Goal: Task Accomplishment & Management: Manage account settings

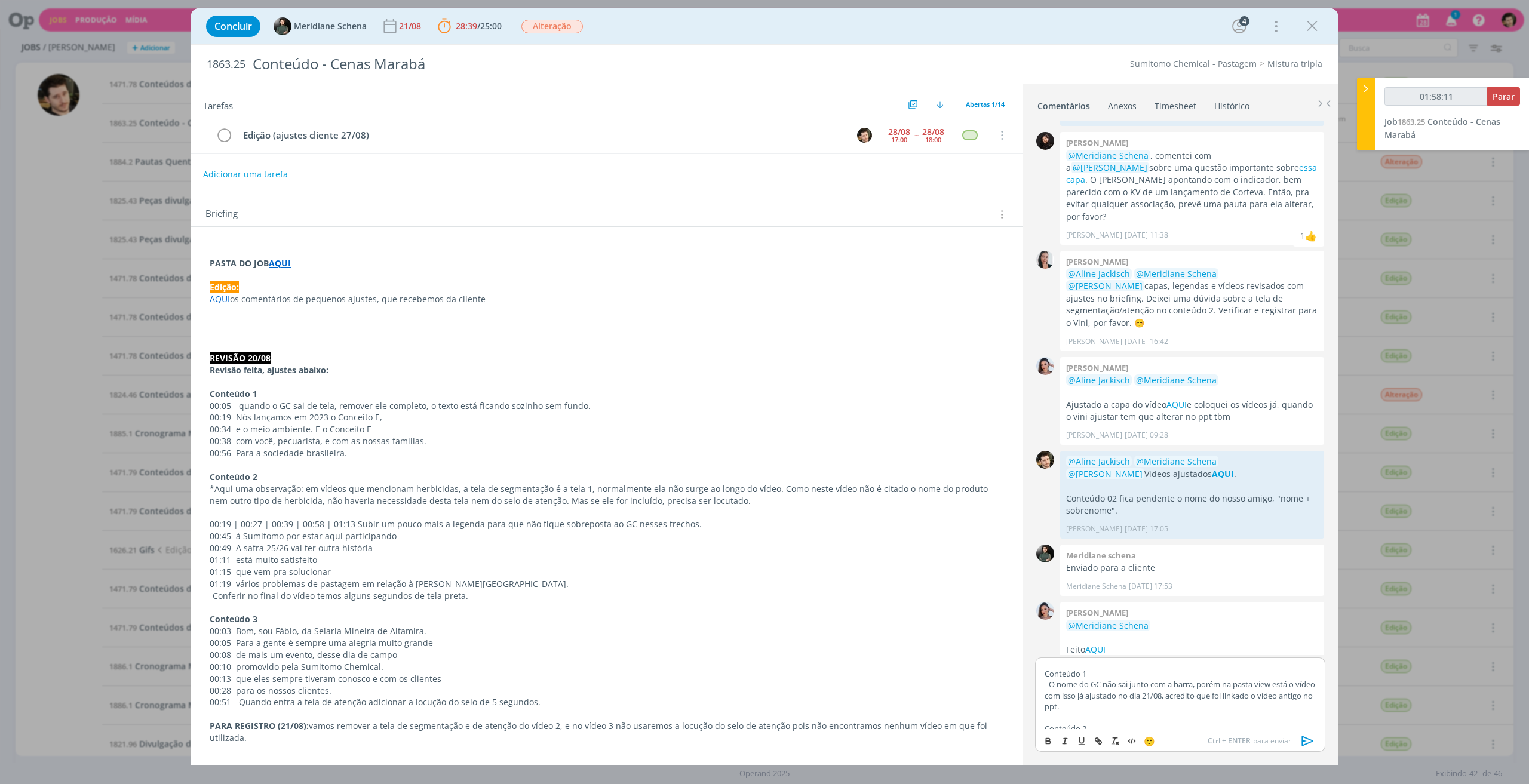
scroll to position [92, 0]
click at [1081, 711] on p "-" at bounding box center [1180, 707] width 271 height 10
click at [1205, 684] on p "dialog" at bounding box center [1180, 686] width 271 height 10
click at [1208, 677] on p "- Legenda atrasada, erro meu, perdão, já ajustei. Retirei o depoimento do "Nome…" at bounding box center [1180, 671] width 271 height 22
type input "01:58:28"
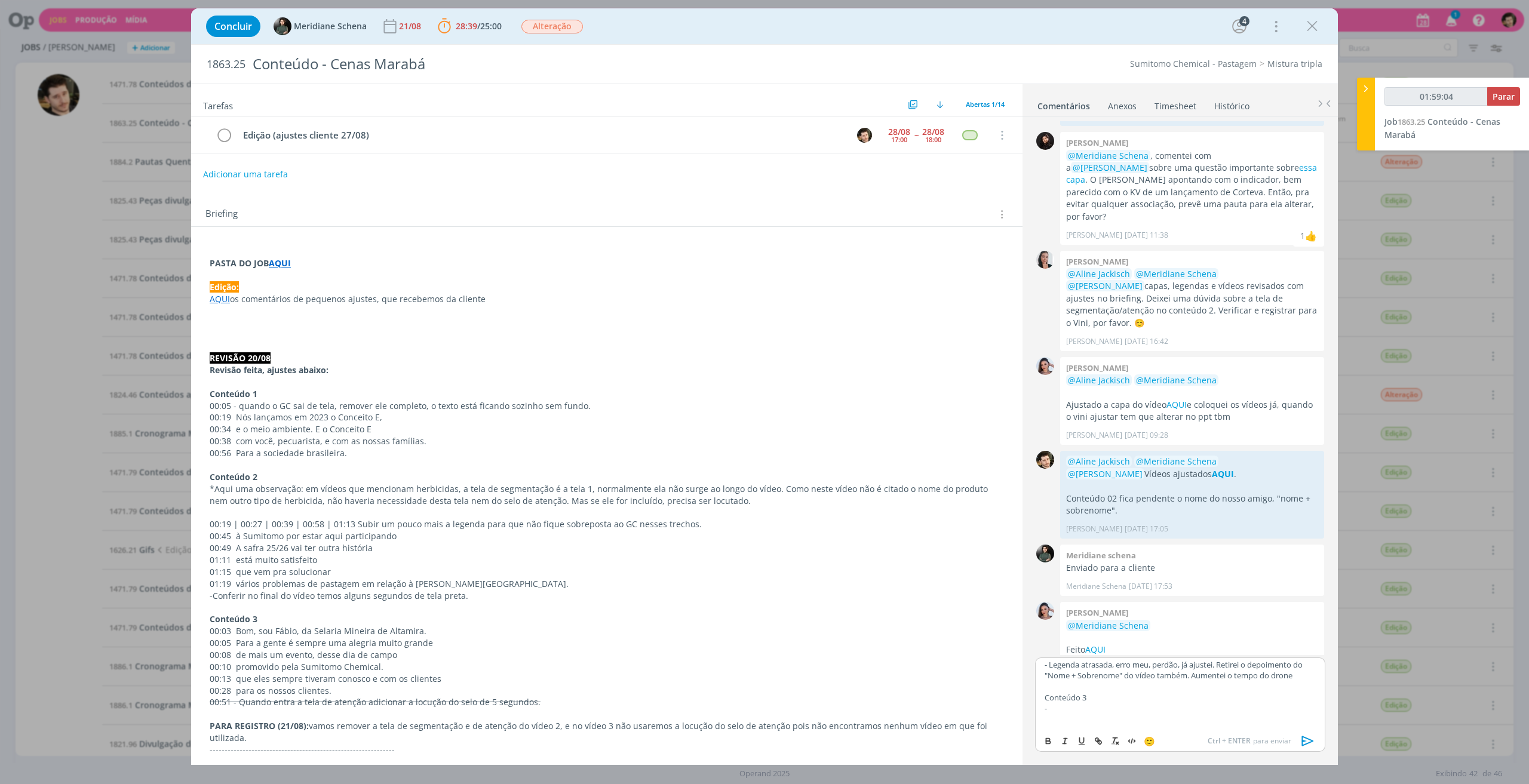
click at [1195, 677] on p "- Legenda atrasada, erro meu, perdão, já ajustei. Retirei o depoimento do "Nome…" at bounding box center [1180, 671] width 271 height 22
click at [1118, 688] on p "- Legenda atrasada, erro meu, perdão, já ajustei. Retirei o depoimento do "Nome…" at bounding box center [1180, 675] width 271 height 33
click at [1084, 711] on p "-" at bounding box center [1180, 708] width 271 height 10
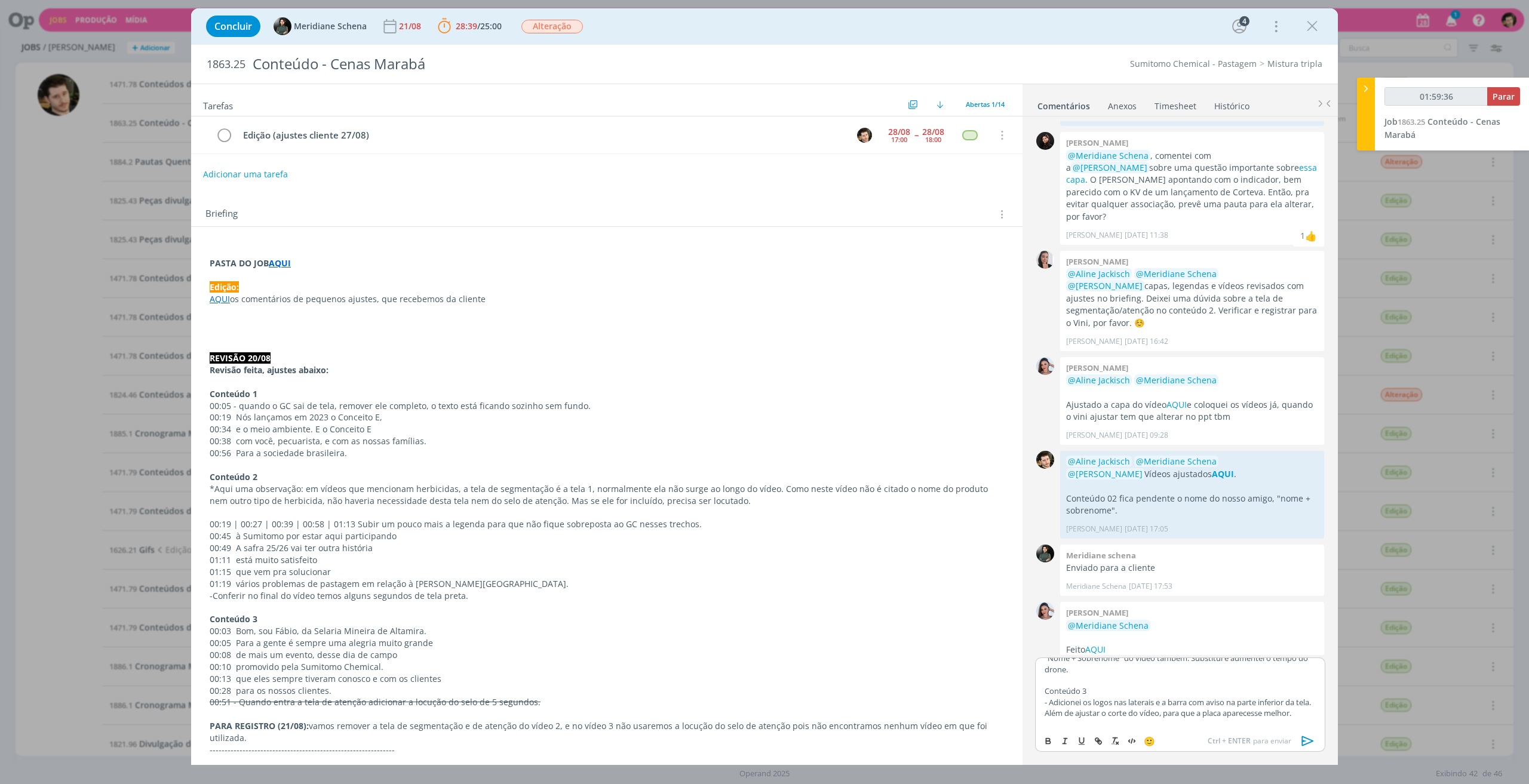
click at [1164, 718] on p "- Adicionei os logos nas laterais e a barra com aviso na parte inferior da tela…" at bounding box center [1180, 708] width 271 height 22
type input "01:59:47"
click at [1050, 742] on icon "dialog" at bounding box center [1047, 742] width 4 height 3
click at [1100, 737] on icon "dialog" at bounding box center [1098, 741] width 9 height 9
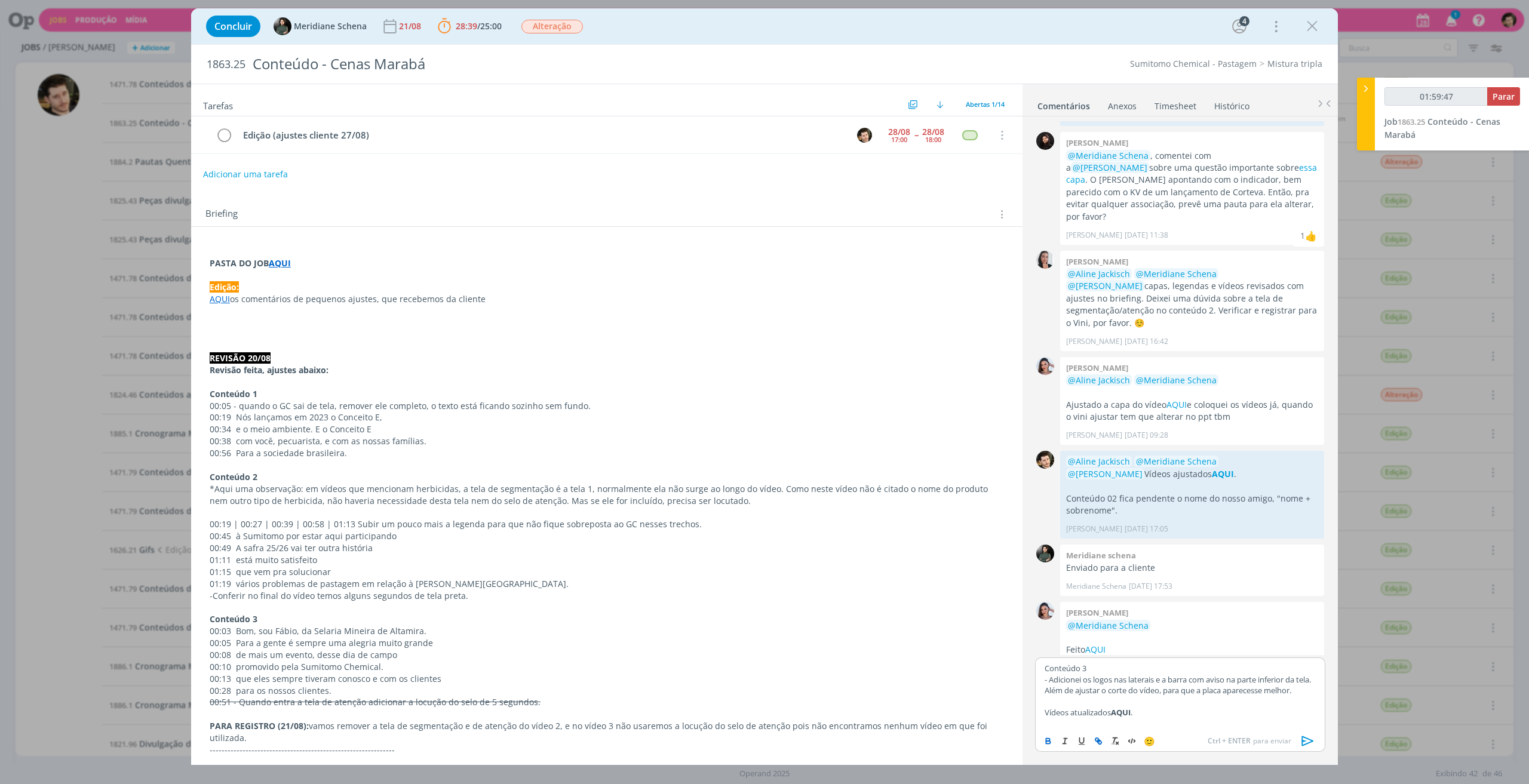
type input "AQUI"
type input "02:00:21"
click at [1106, 703] on input "AQUI" at bounding box center [1115, 701] width 101 height 16
paste input "https://sobeae.sharepoint.com/:f:/s/SOBEAE/EoJ1Nsk_b6FFs4FRPT5EY8sBjDWum8EB2X2m…"
type input "https://sobeae.sharepoint.com/:f:/s/SOBEAE/EoJ1Nsk_b6FFs4FRPT5EY8sBjDWum8EB2X2m…"
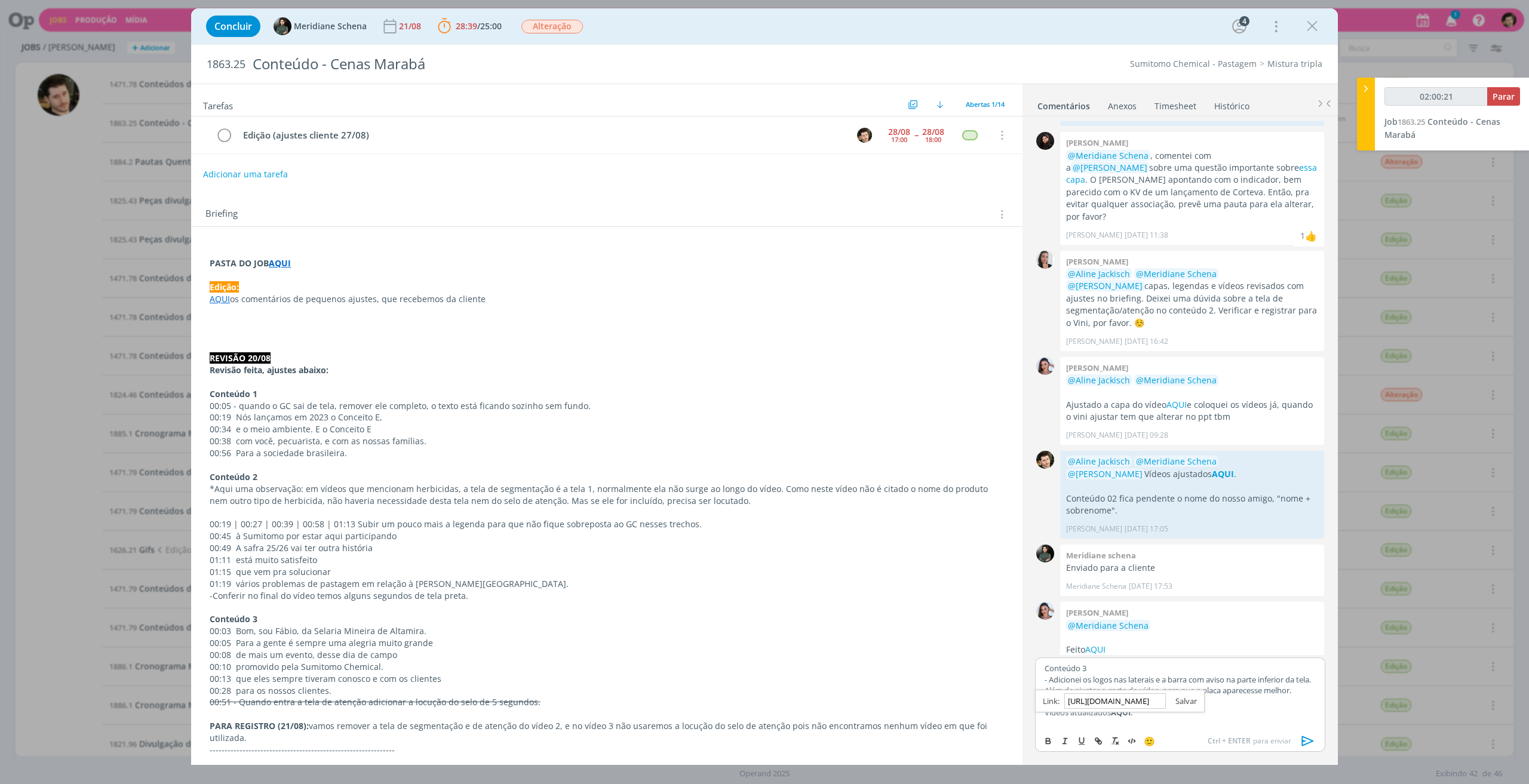
scroll to position [0, 320]
type input "02:00:22"
type input "https://sobeae.sharepoint.com/:f:/s/SOBEAE/EoJ1Nsk_b6FFs4FRPT5EY8sBjDWum8EB2X2m…"
click at [1177, 703] on link "dialog" at bounding box center [1180, 701] width 31 height 10
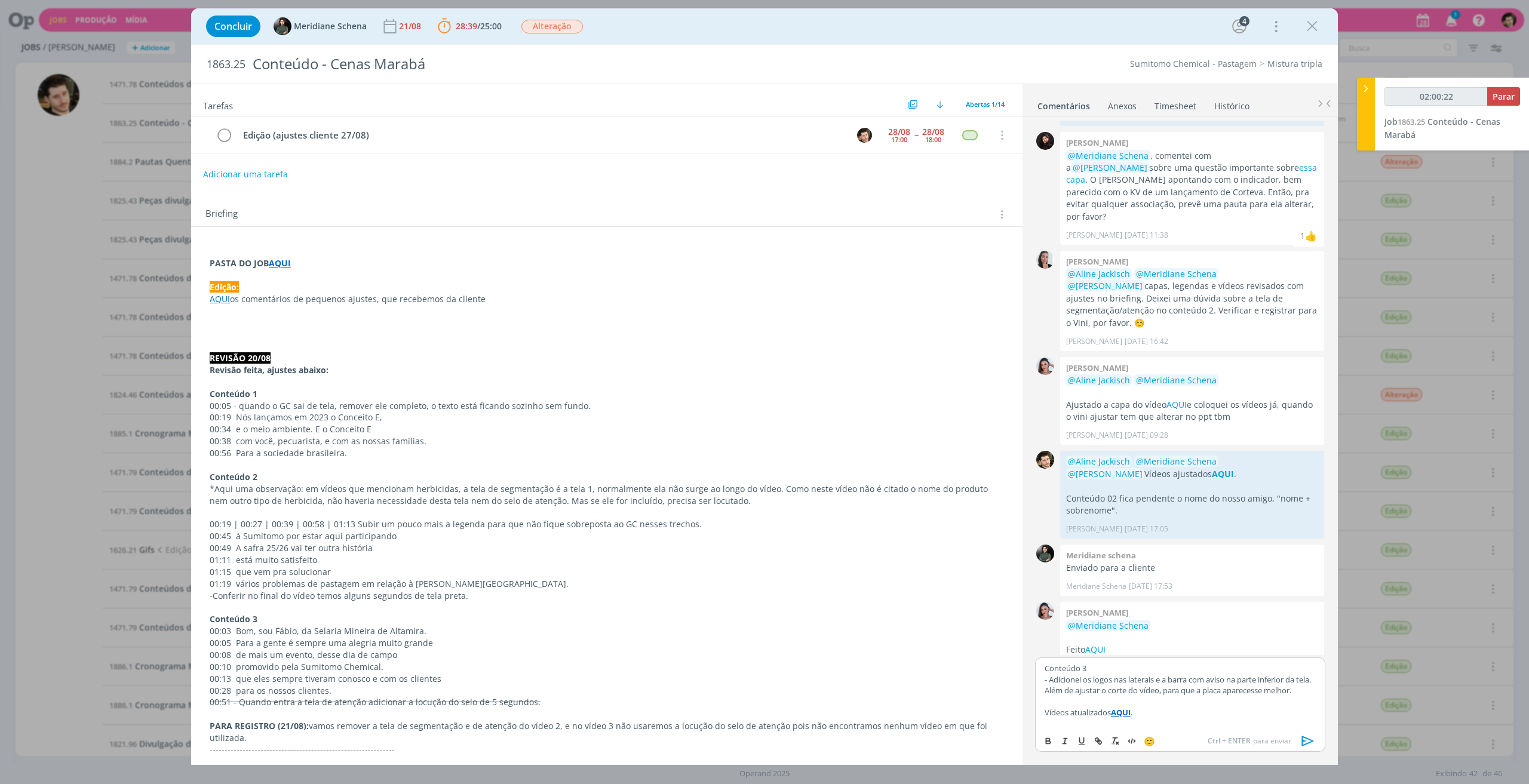
click at [1248, 696] on p "- Adicionei os logos nas laterais e a barra com aviso na parte inferior da tela…" at bounding box center [1180, 686] width 271 height 22
click at [1307, 736] on icon "dialog" at bounding box center [1307, 740] width 18 height 18
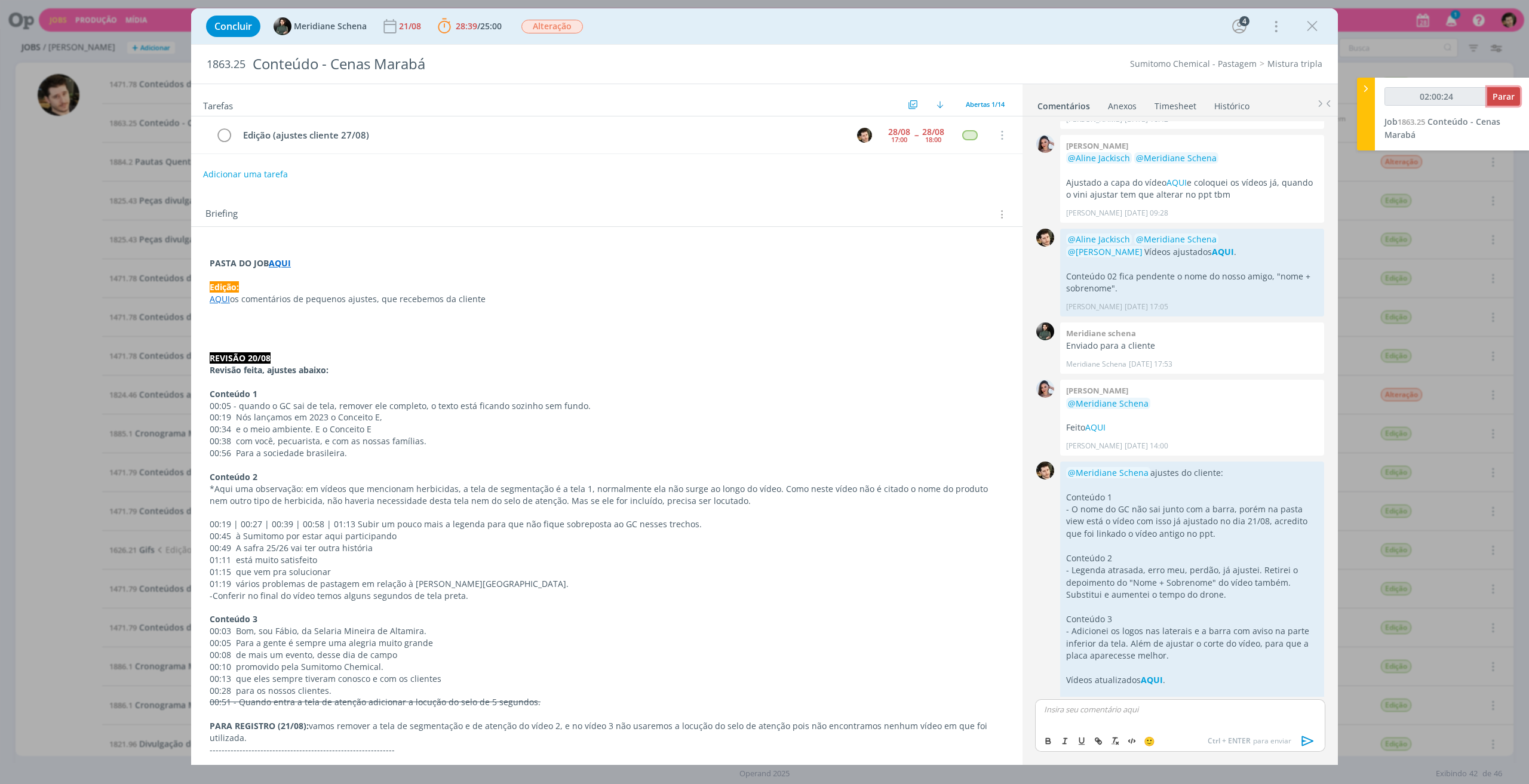
click at [1508, 99] on span "Parar" at bounding box center [1504, 96] width 22 height 11
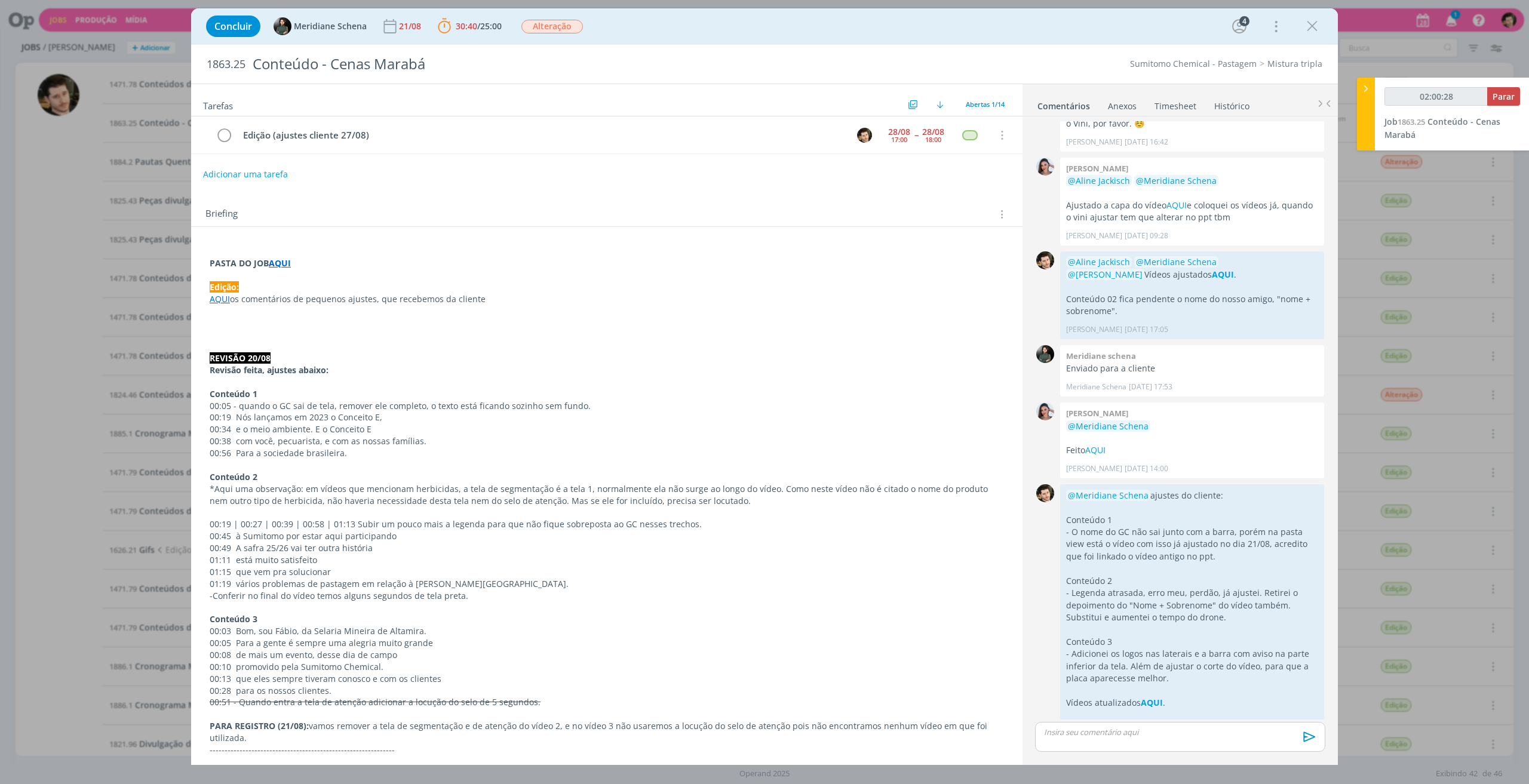
type input "02:01:00"
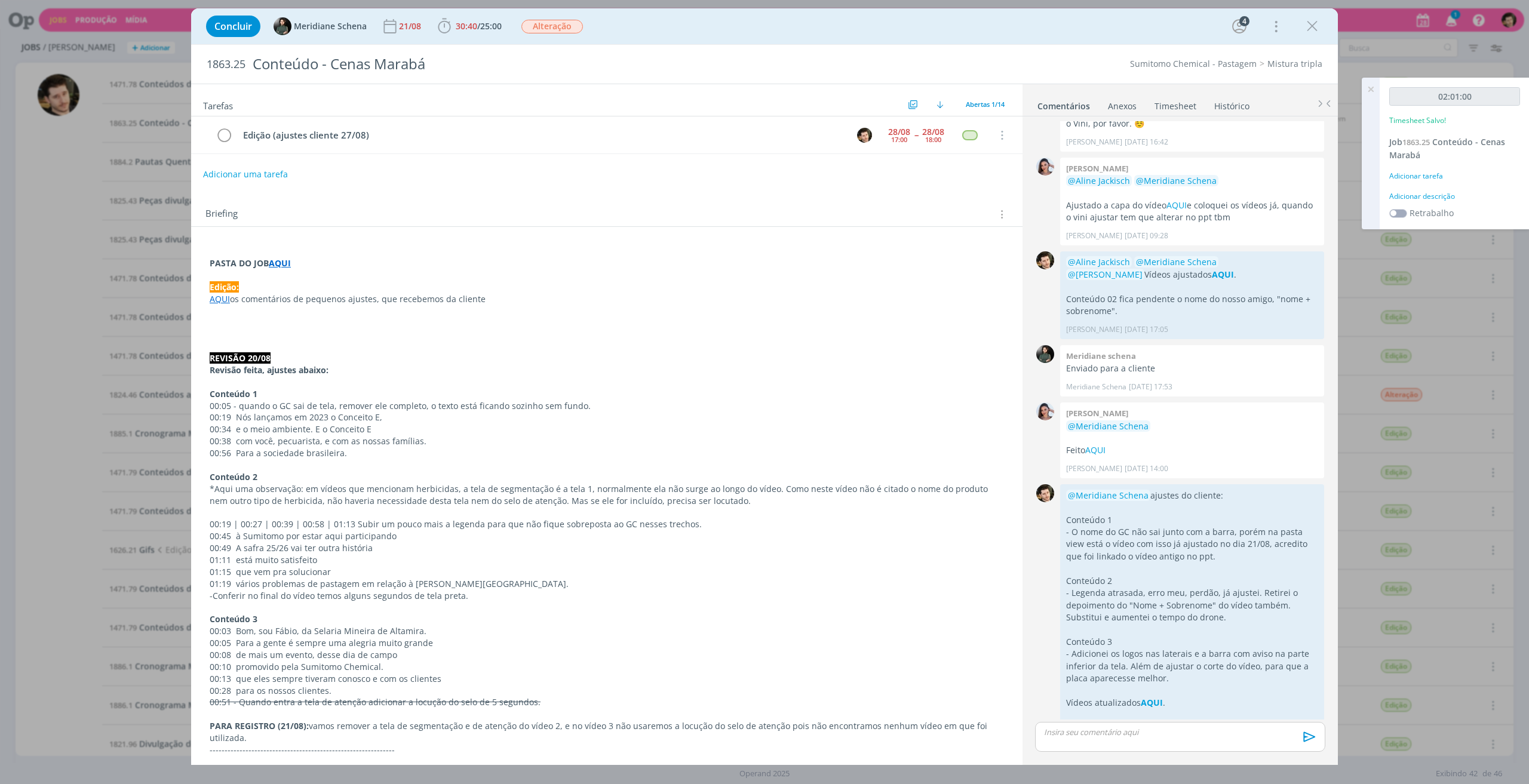
click at [1433, 175] on div "Adicionar tarefa" at bounding box center [1455, 175] width 131 height 10
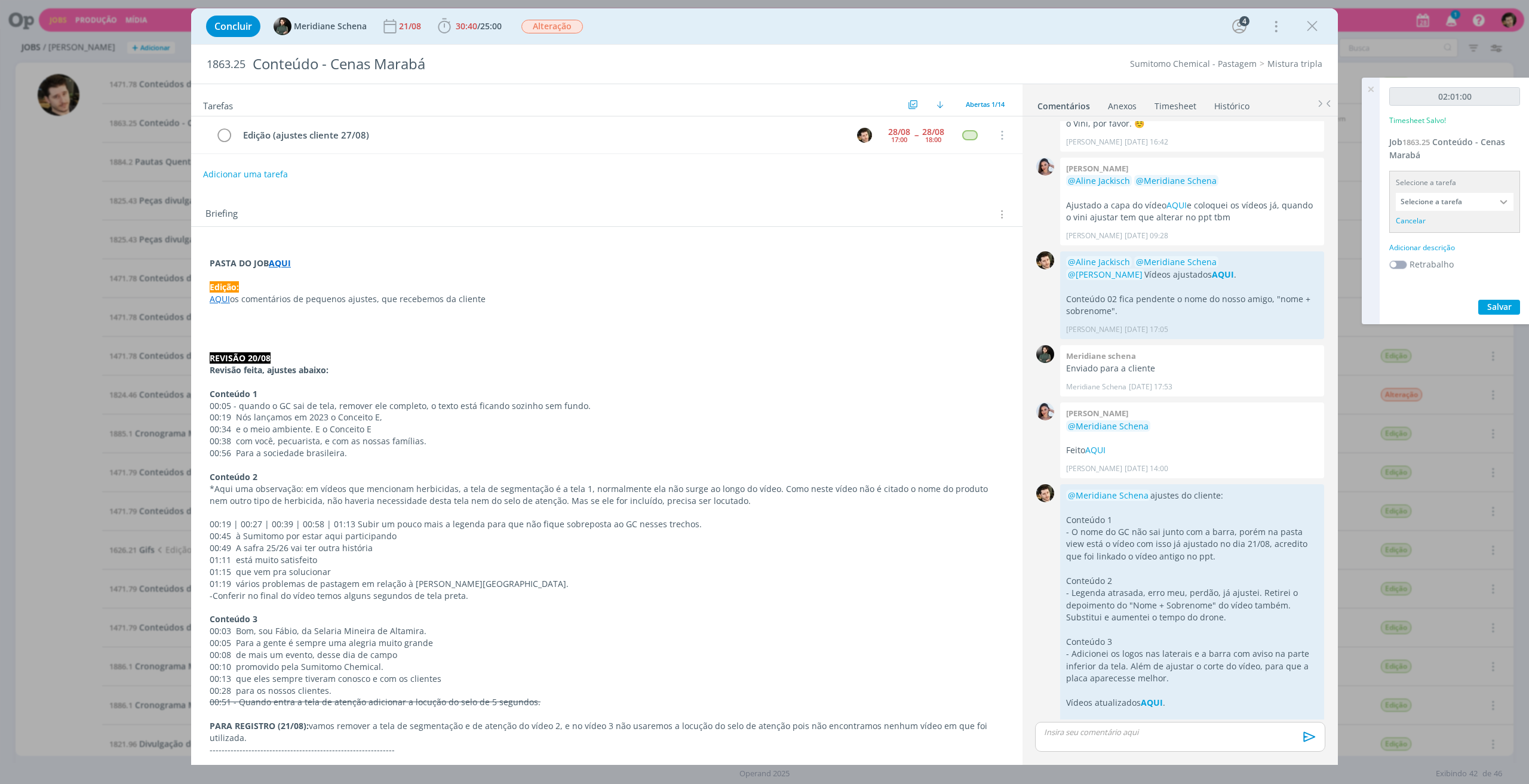
click at [1453, 202] on input "Selecione a tarefa" at bounding box center [1455, 201] width 118 height 18
click at [1456, 251] on div "Edição (ajustes cliente 27/08) - Vinícius Marques" at bounding box center [1455, 256] width 103 height 9
type input "Edição (ajustes cliente 27/08)"
click at [1446, 231] on div "Adicionar descrição" at bounding box center [1455, 231] width 131 height 10
click at [1447, 244] on textarea at bounding box center [1454, 250] width 125 height 42
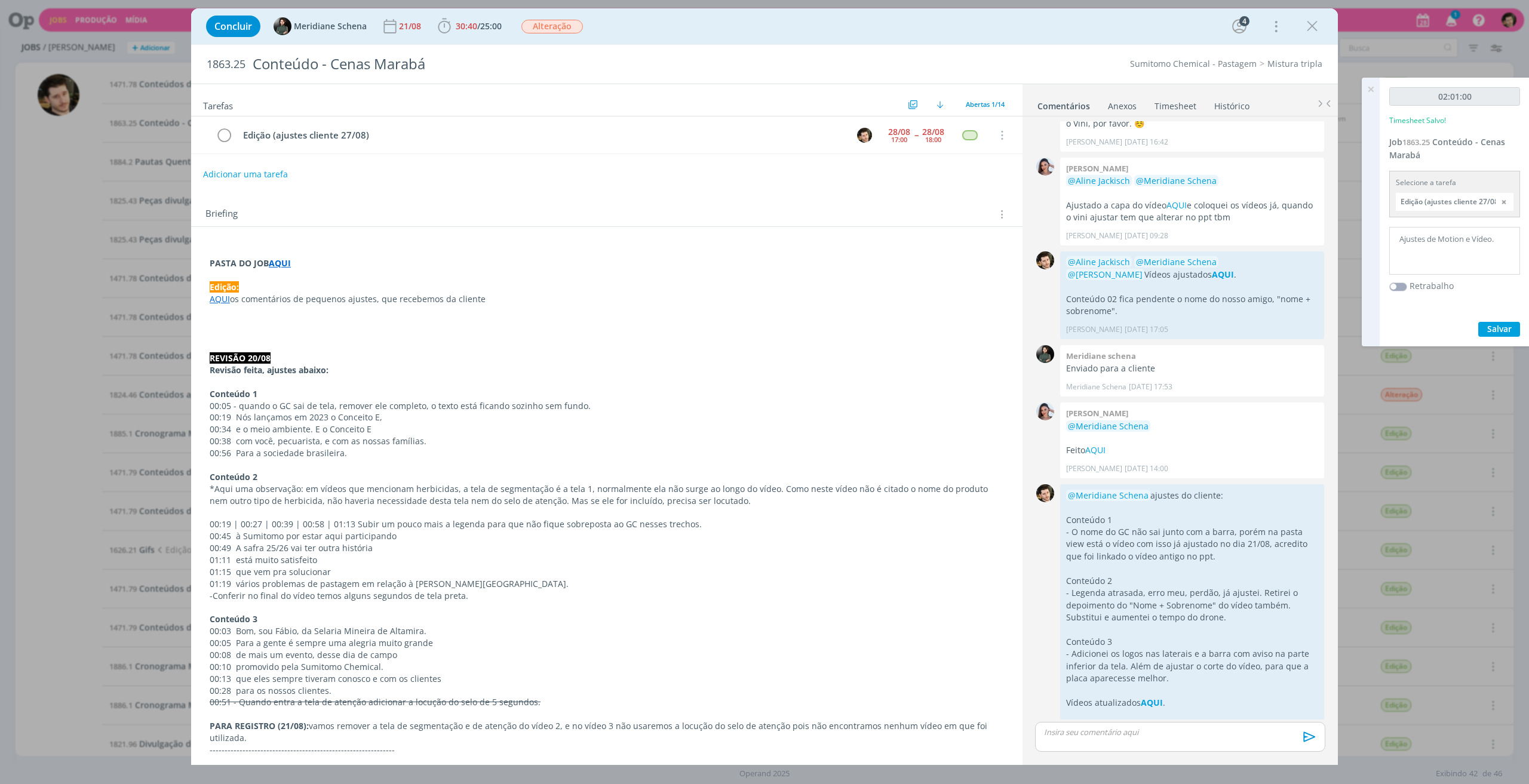
click at [1440, 235] on textarea "Ajustes de Motion e Vídeo." at bounding box center [1454, 250] width 125 height 42
type textarea "Ajustes de Arte, Motion e Vídeo."
click at [1503, 331] on span "Salvar" at bounding box center [1499, 329] width 24 height 11
click at [1373, 85] on icon at bounding box center [1370, 89] width 22 height 23
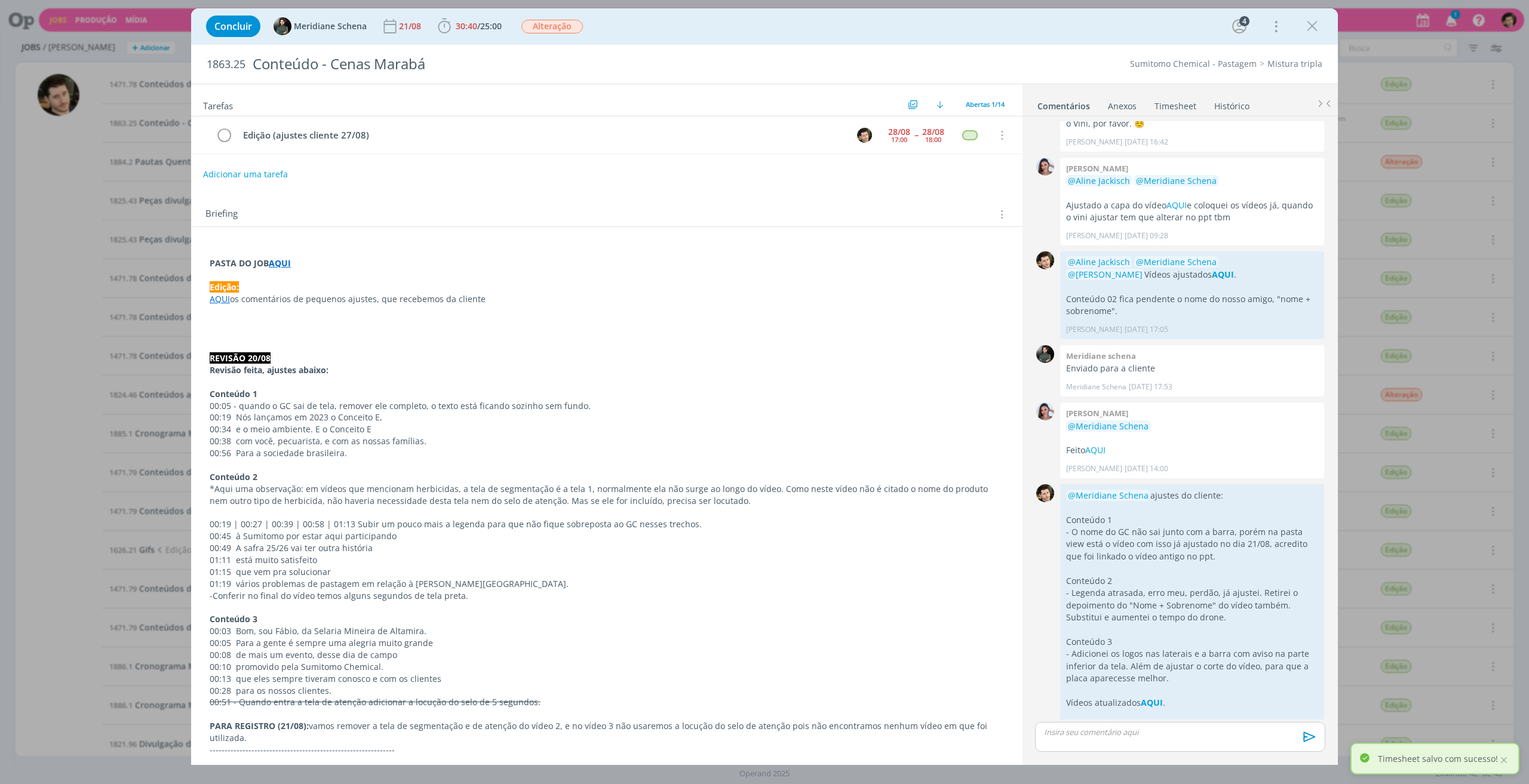
click at [1165, 101] on link "Timesheet" at bounding box center [1175, 103] width 43 height 17
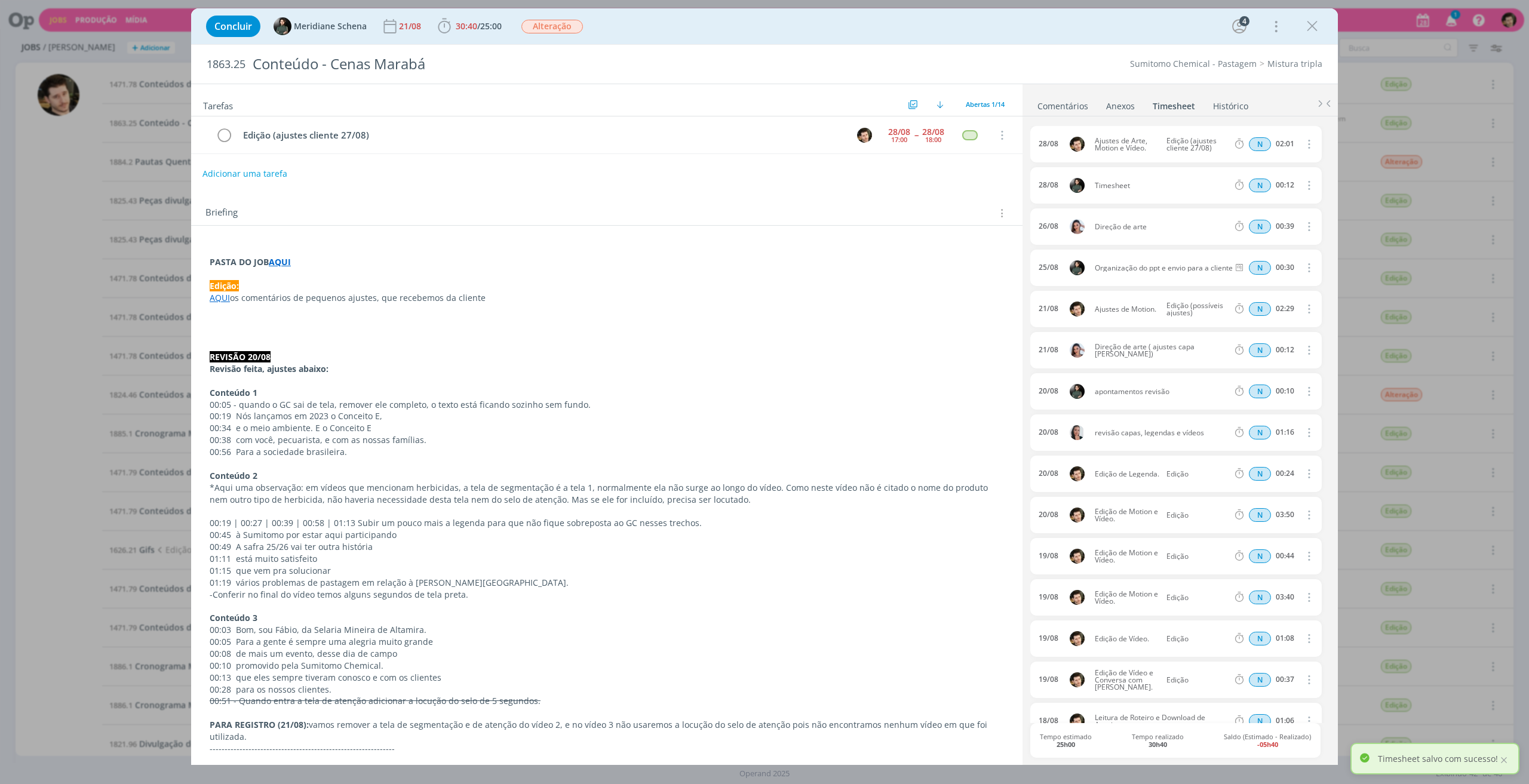
drag, startPoint x: 264, startPoint y: 177, endPoint x: 268, endPoint y: 184, distance: 8.1
click at [264, 176] on button "Adicionar uma tarefa" at bounding box center [245, 174] width 85 height 21
click at [287, 173] on input "dialog" at bounding box center [527, 173] width 631 height 17
type input "Continuidade"
click at [862, 166] on div "dialog" at bounding box center [880, 173] width 38 height 20
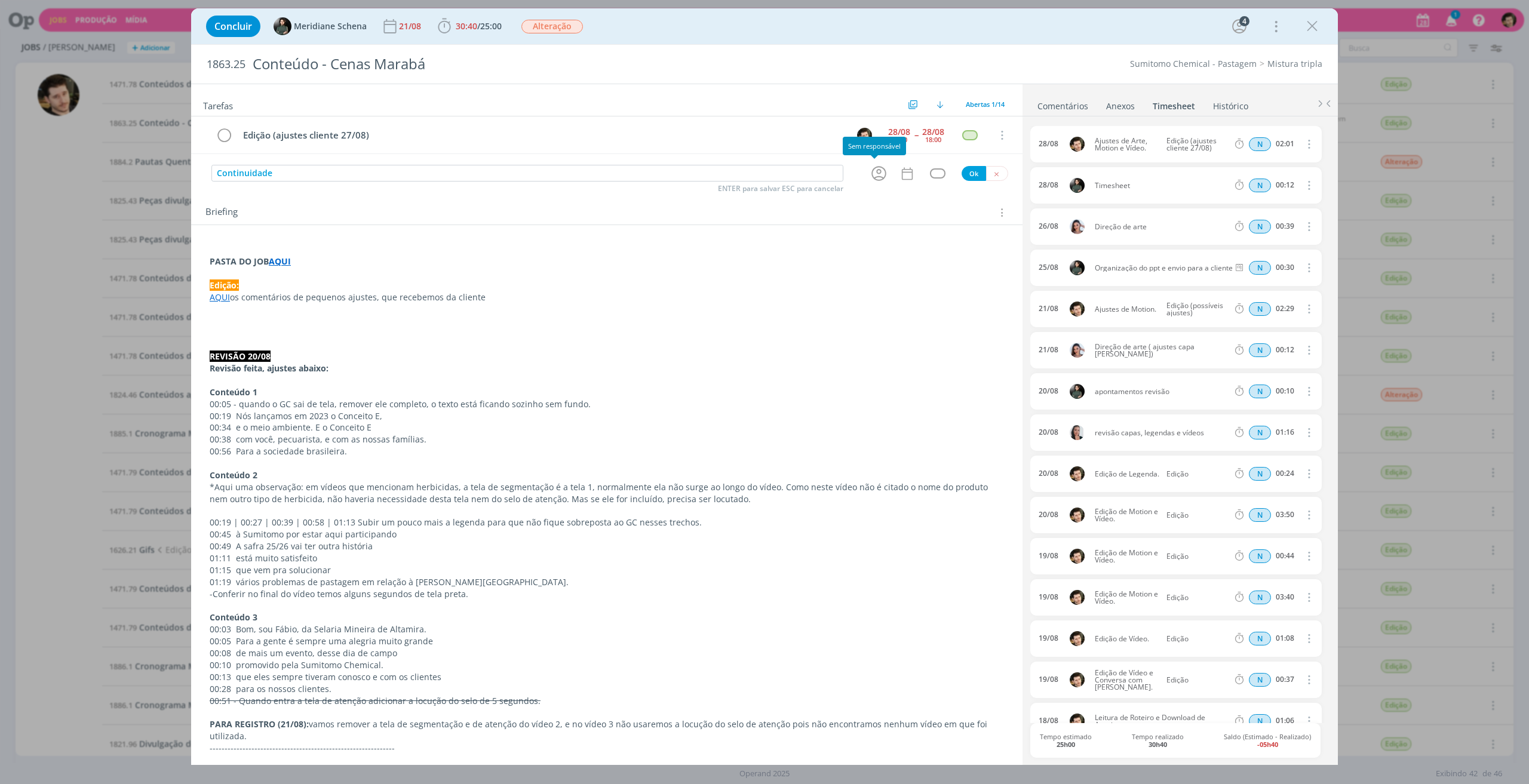
click at [877, 168] on icon "dialog" at bounding box center [879, 173] width 19 height 19
type input "meri"
click at [934, 234] on span "Meridiane Schena" at bounding box center [933, 239] width 64 height 9
click at [907, 171] on icon "dialog" at bounding box center [907, 172] width 16 height 16
click at [942, 353] on span "29" at bounding box center [945, 356] width 22 height 22
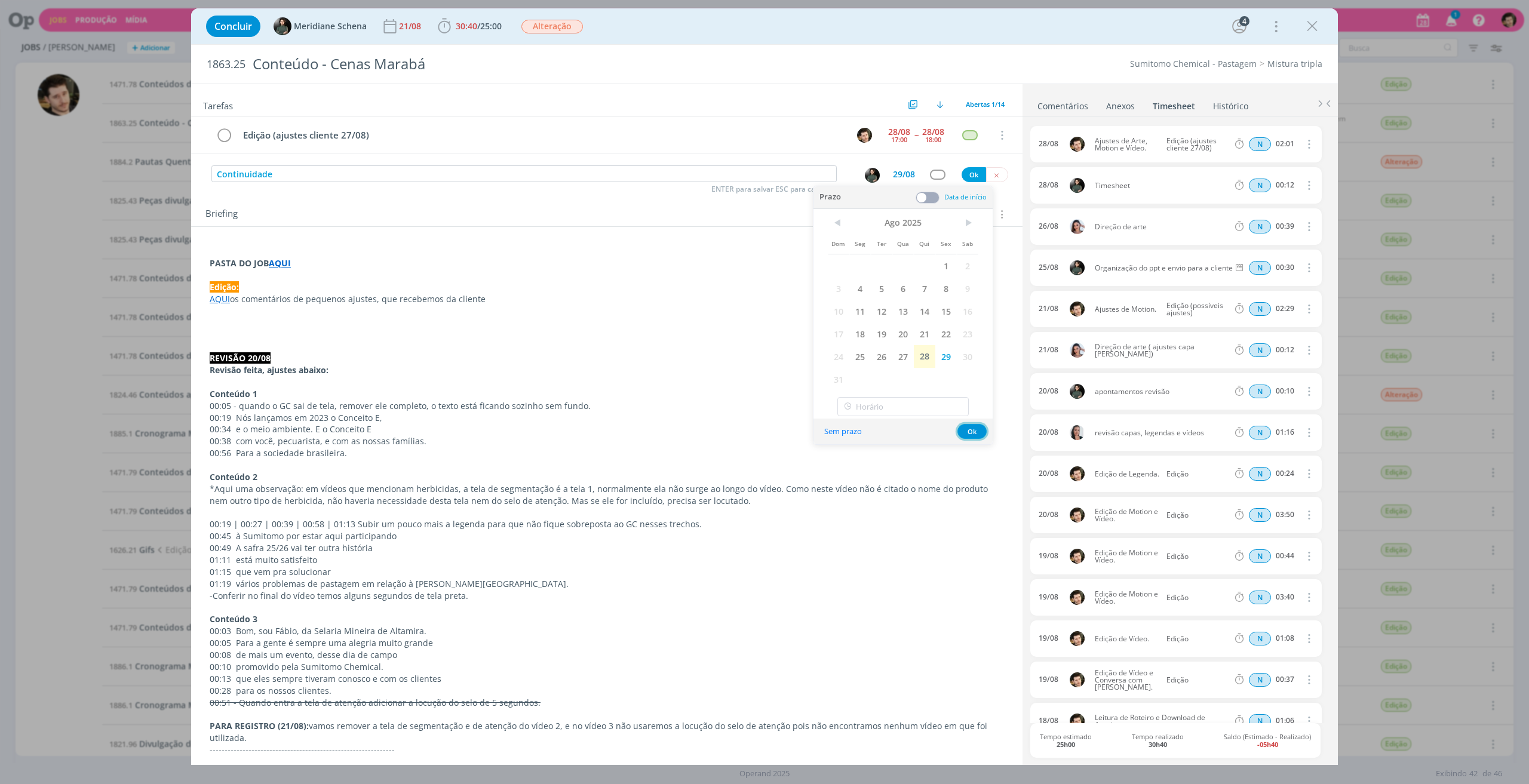
click at [977, 433] on button "Ok" at bounding box center [972, 432] width 29 height 15
click at [930, 172] on div "dialog" at bounding box center [937, 174] width 15 height 10
type input "ate"
click at [914, 208] on span "Atendimento" at bounding box center [917, 211] width 49 height 9
click at [973, 172] on button "Ok" at bounding box center [973, 174] width 24 height 15
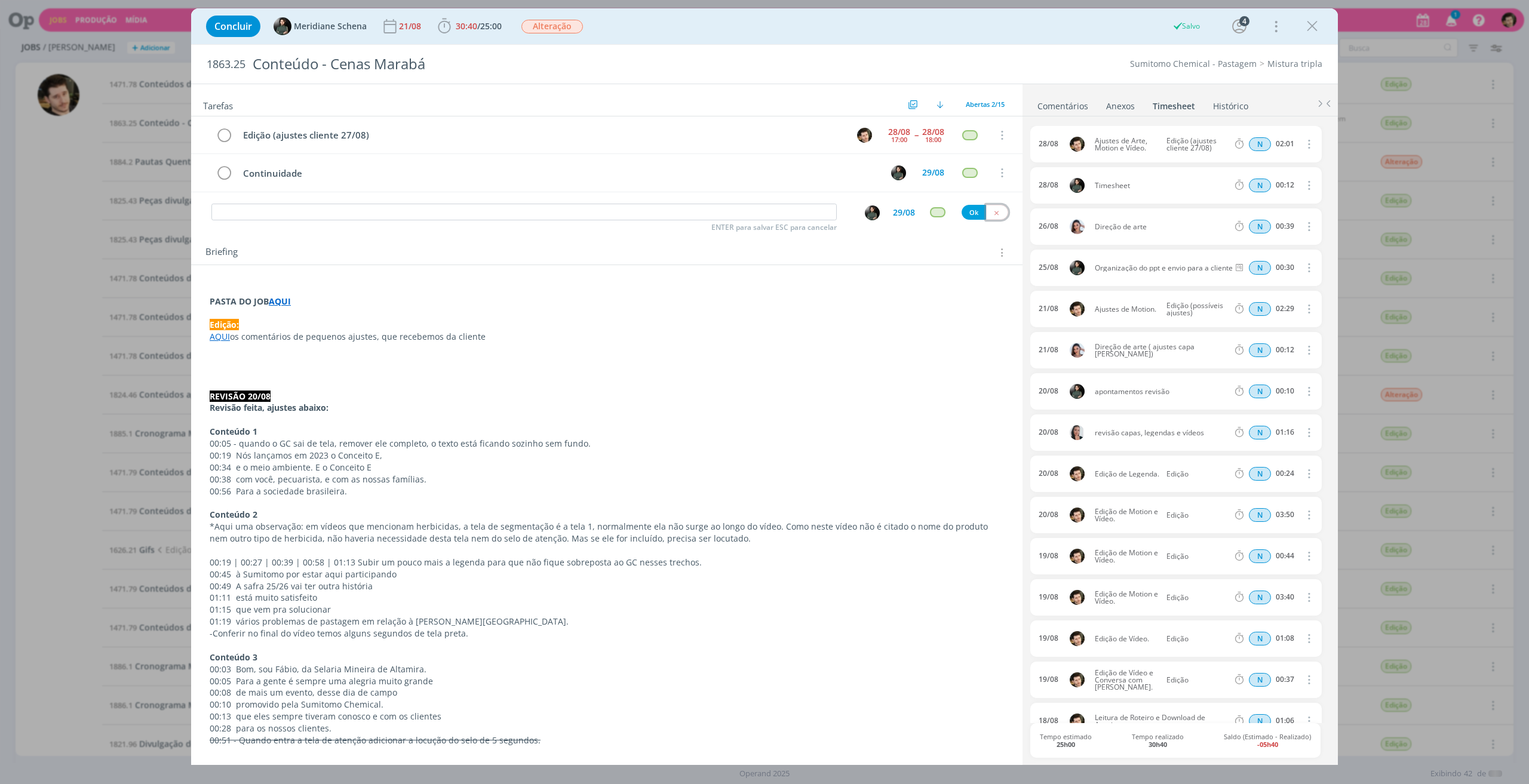
click at [992, 209] on icon "dialog" at bounding box center [996, 213] width 7 height 7
click at [221, 133] on icon "dialog" at bounding box center [224, 135] width 17 height 18
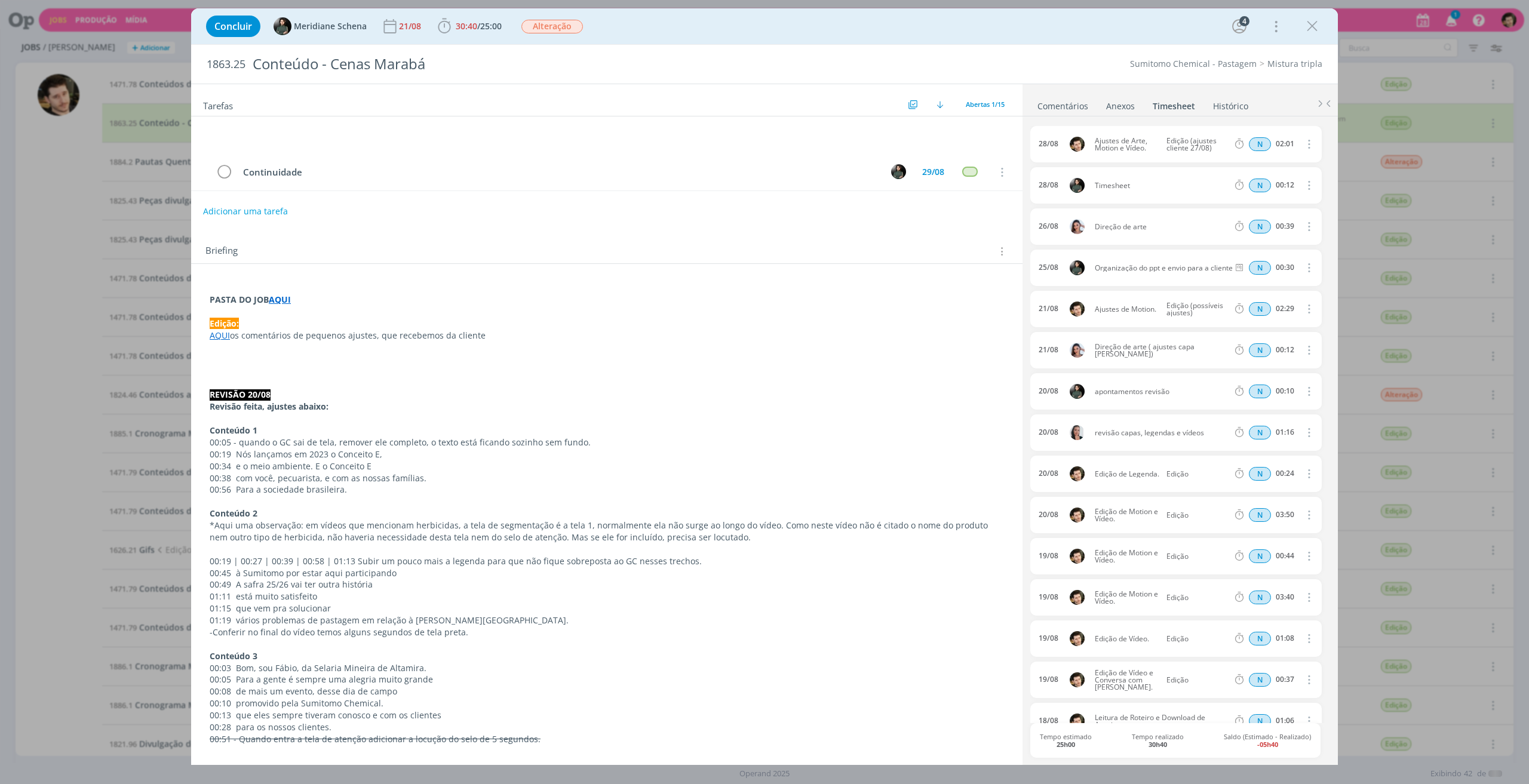
click at [1070, 107] on link "Comentários" at bounding box center [1061, 103] width 52 height 17
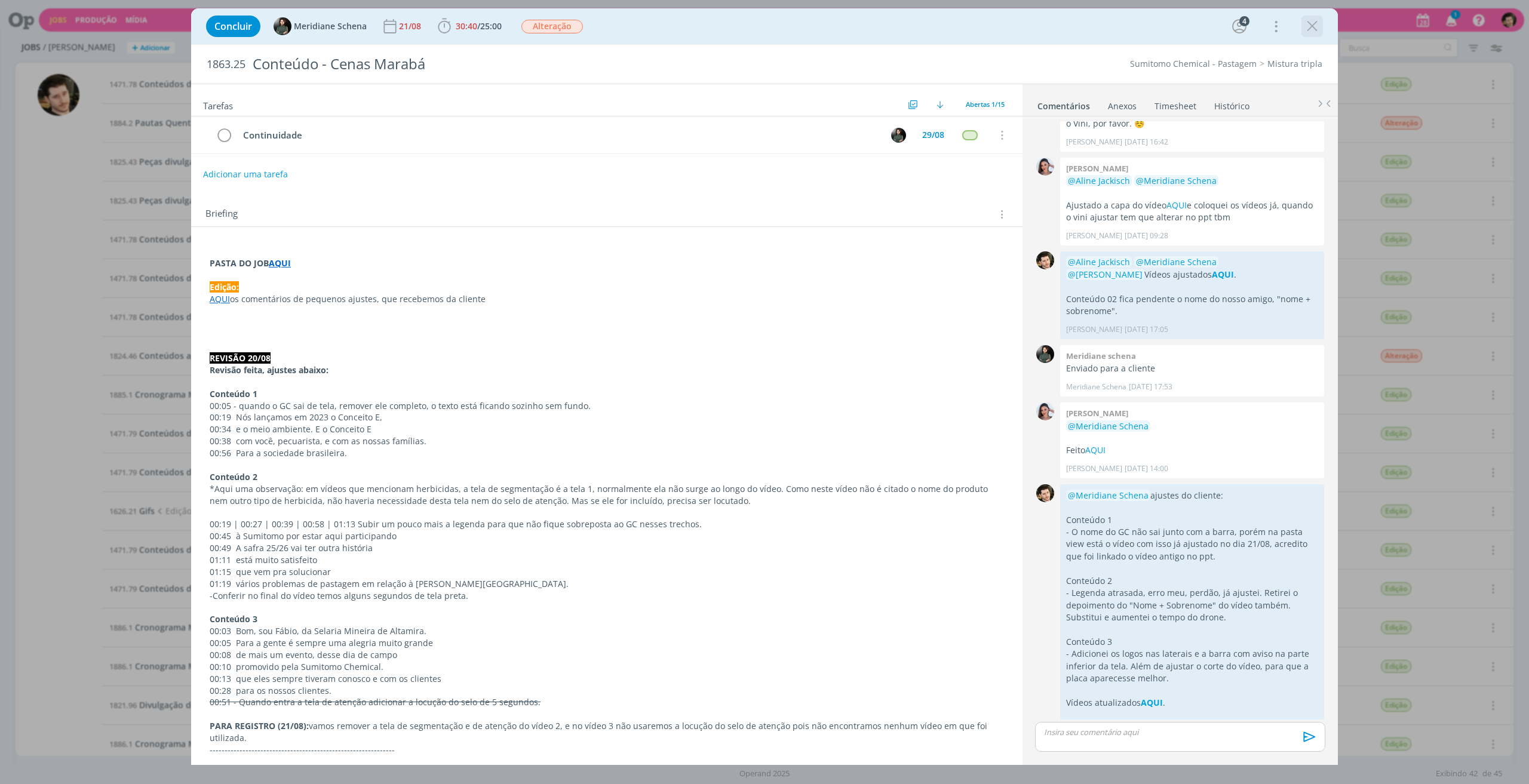
click at [1314, 28] on icon "dialog" at bounding box center [1312, 25] width 18 height 18
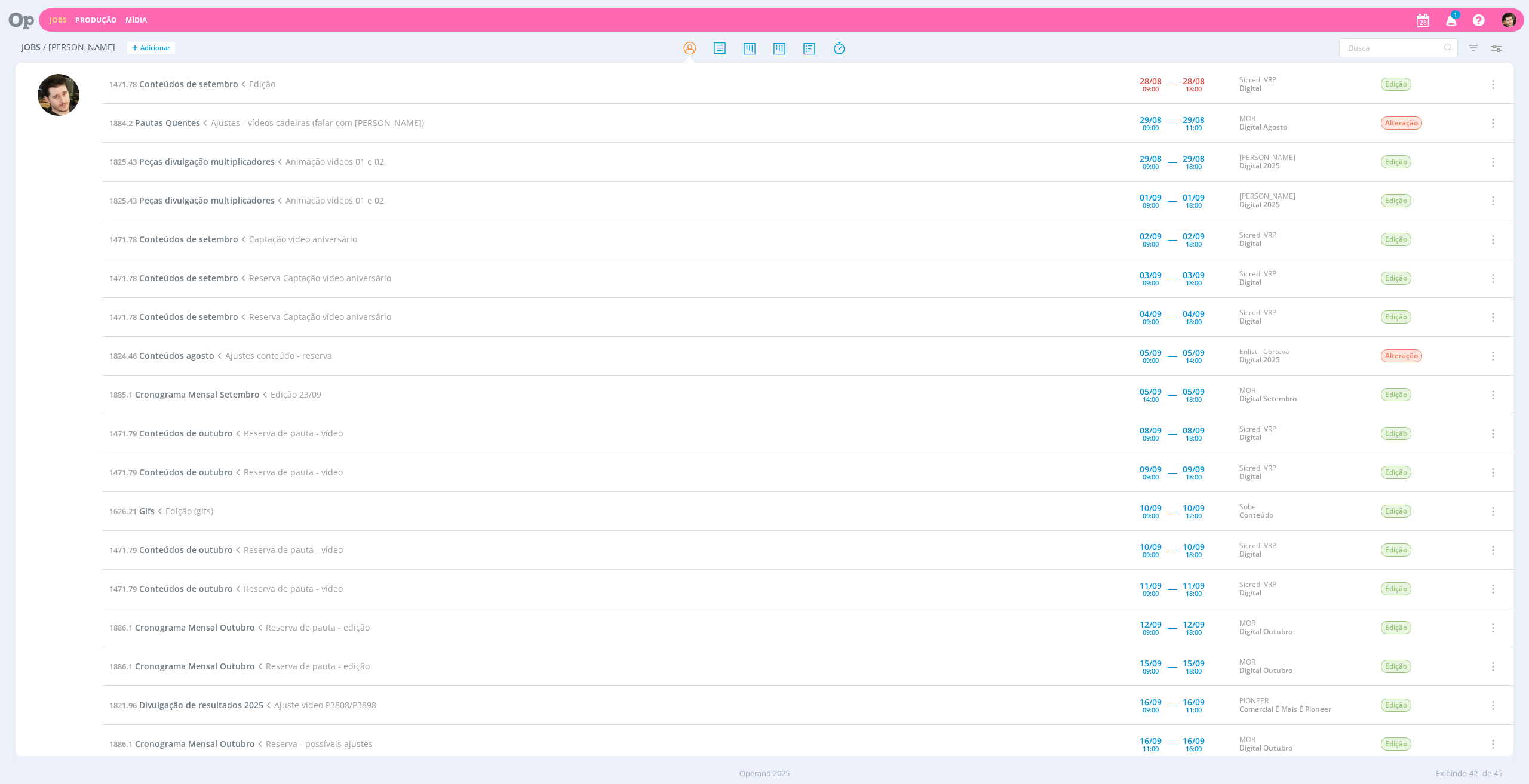
click at [1456, 22] on icon "button" at bounding box center [1451, 20] width 21 height 21
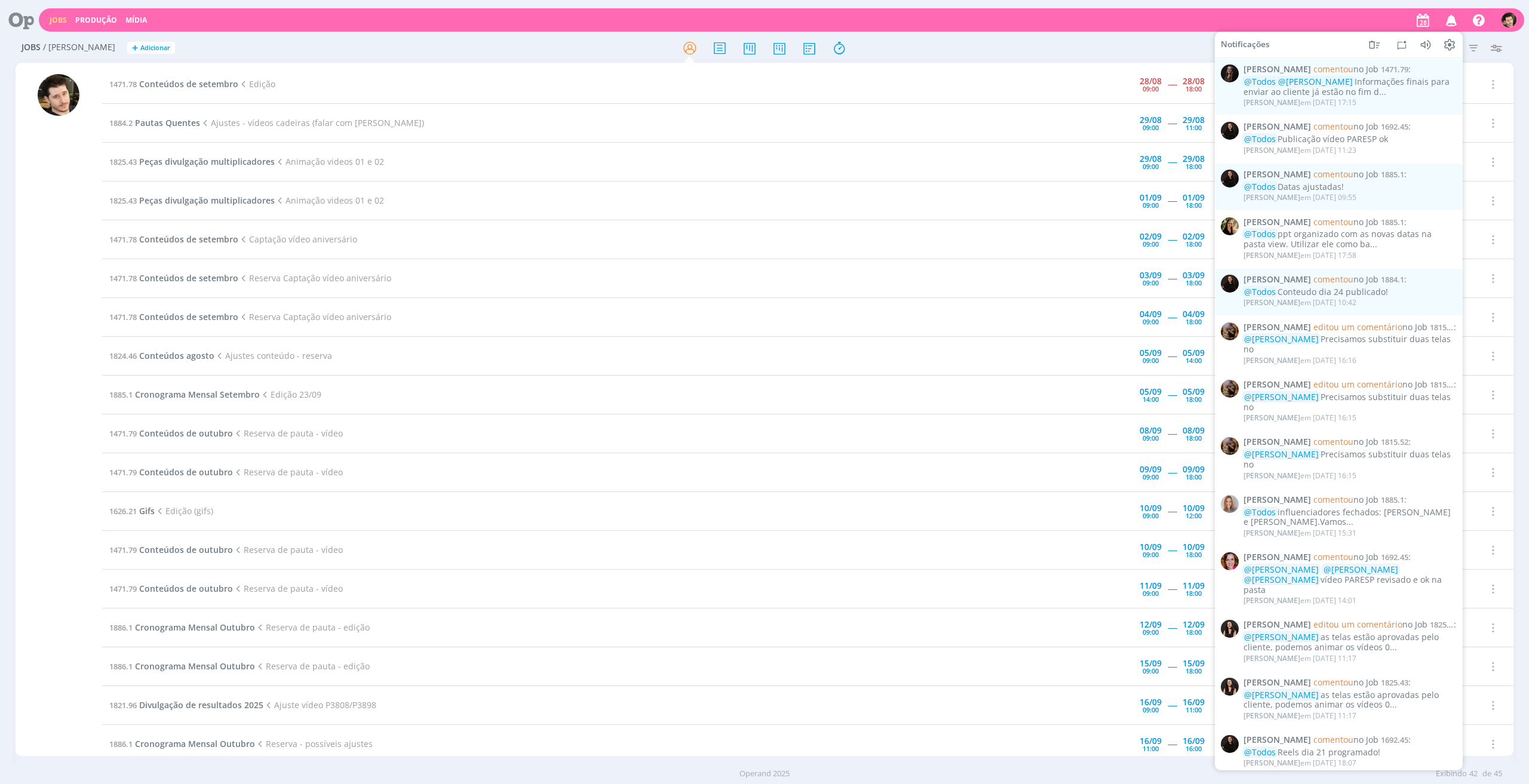
click at [1456, 22] on icon "button" at bounding box center [1451, 20] width 21 height 21
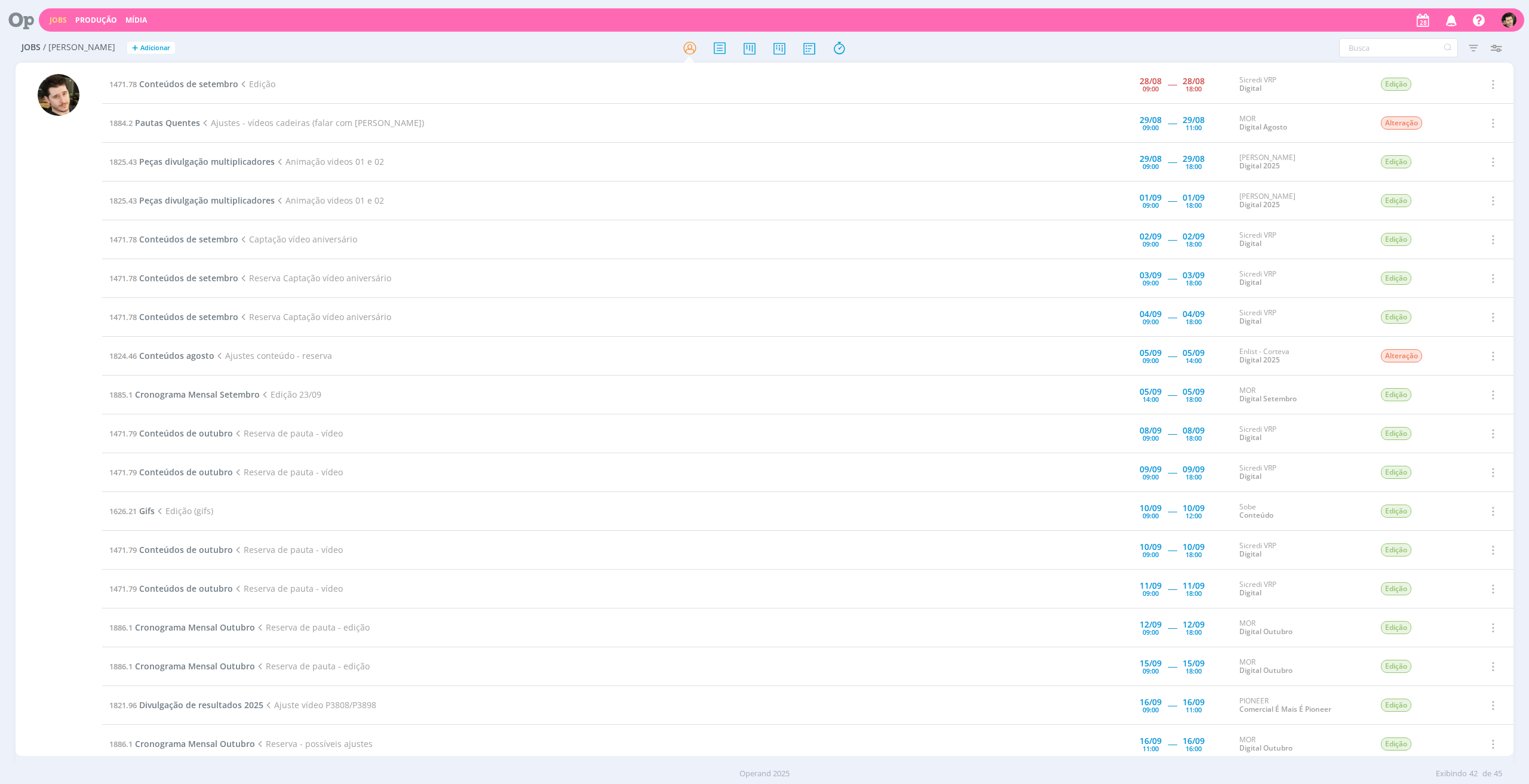
click at [17, 12] on icon at bounding box center [17, 20] width 24 height 23
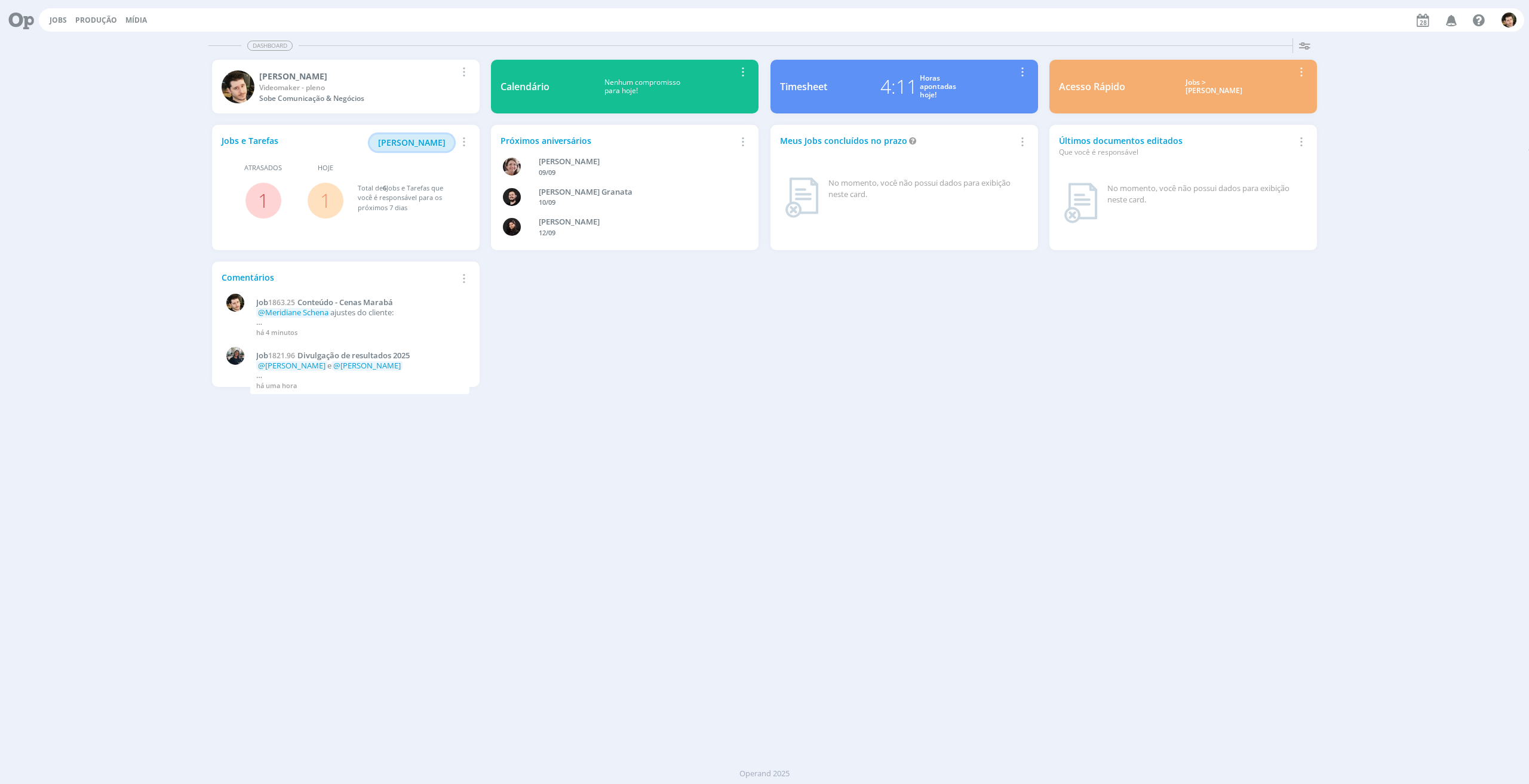
click at [416, 138] on span "[PERSON_NAME]" at bounding box center [411, 142] width 67 height 11
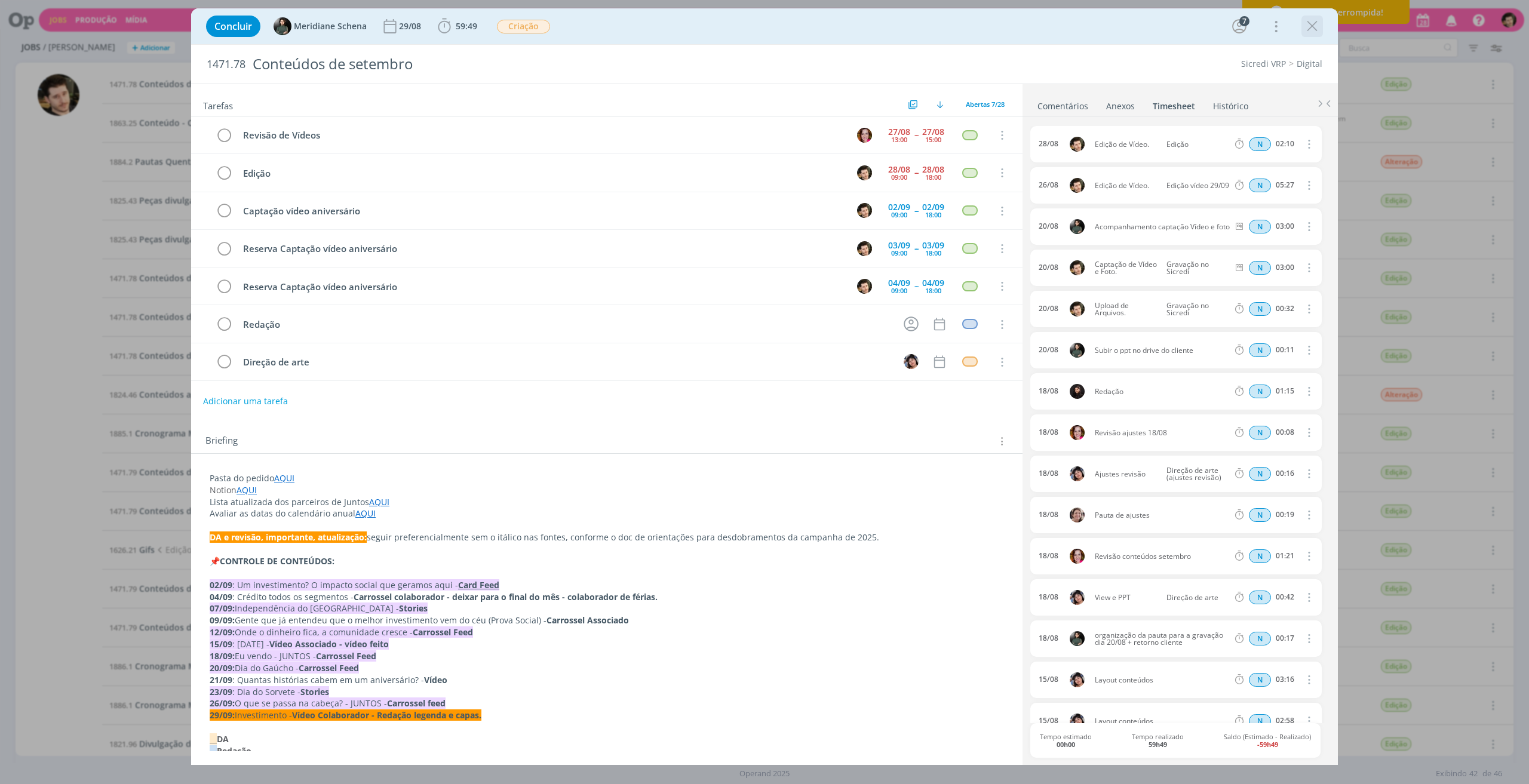
click at [1307, 26] on icon "dialog" at bounding box center [1312, 25] width 18 height 18
